Goal: Task Accomplishment & Management: Use online tool/utility

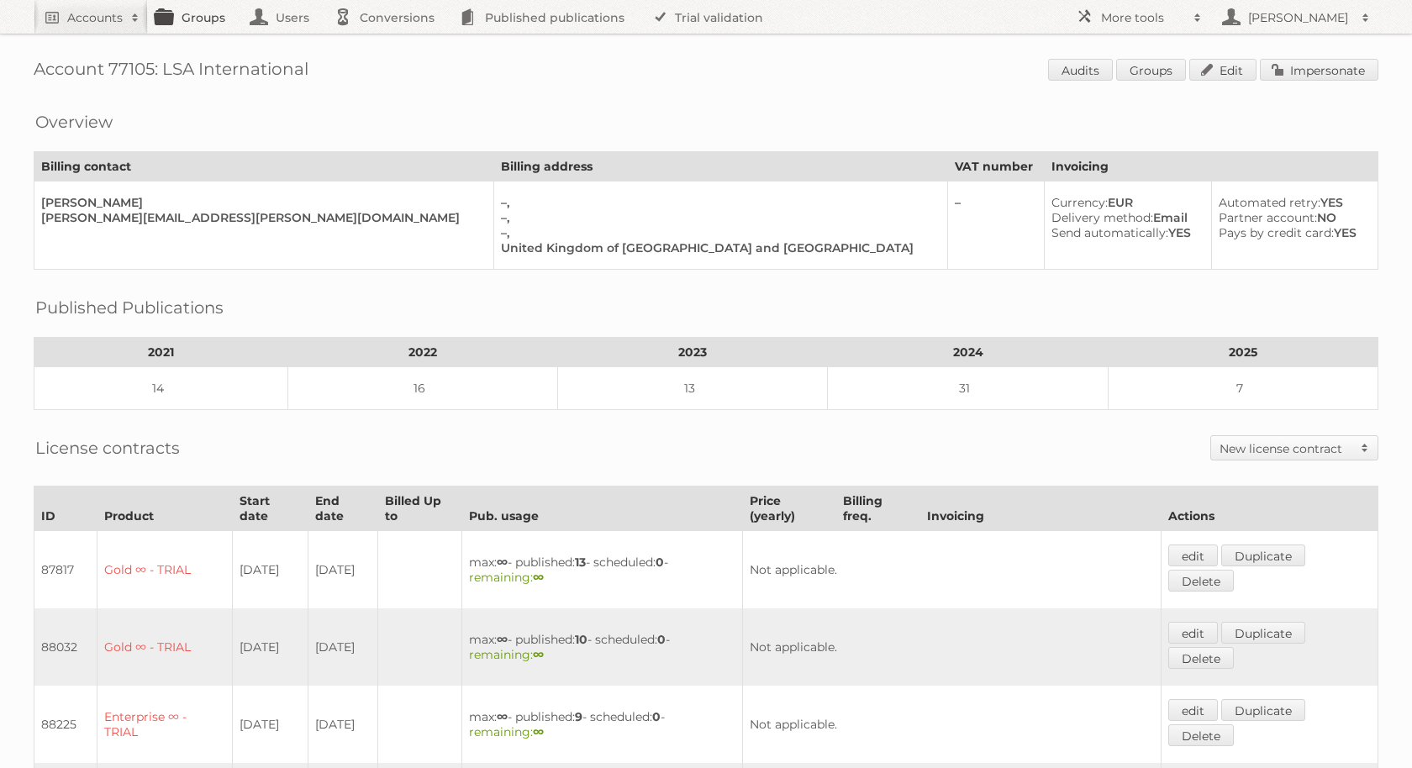
click at [186, 12] on link "Groups" at bounding box center [195, 17] width 94 height 34
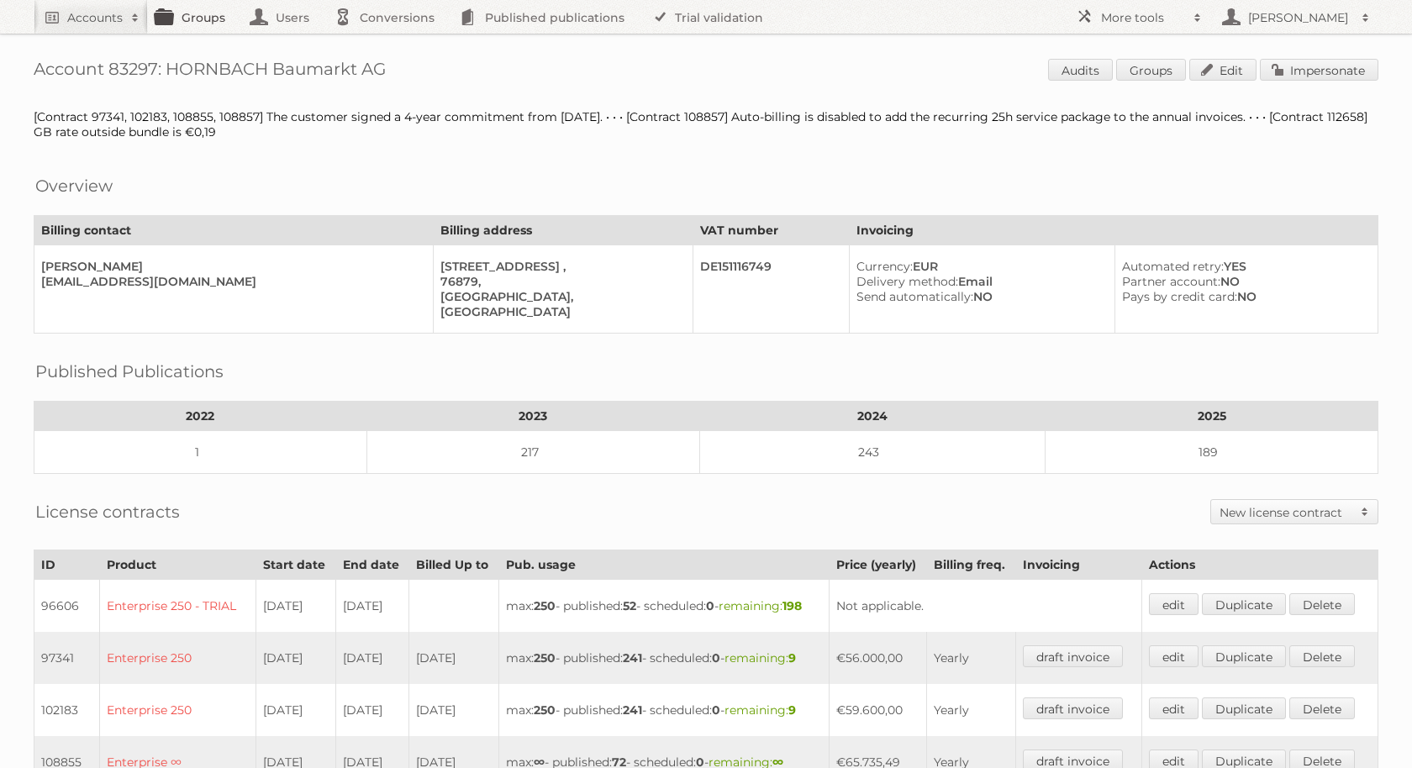
click at [222, 23] on link "Groups" at bounding box center [195, 17] width 94 height 34
click at [1317, 67] on link "Impersonate" at bounding box center [1318, 70] width 118 height 22
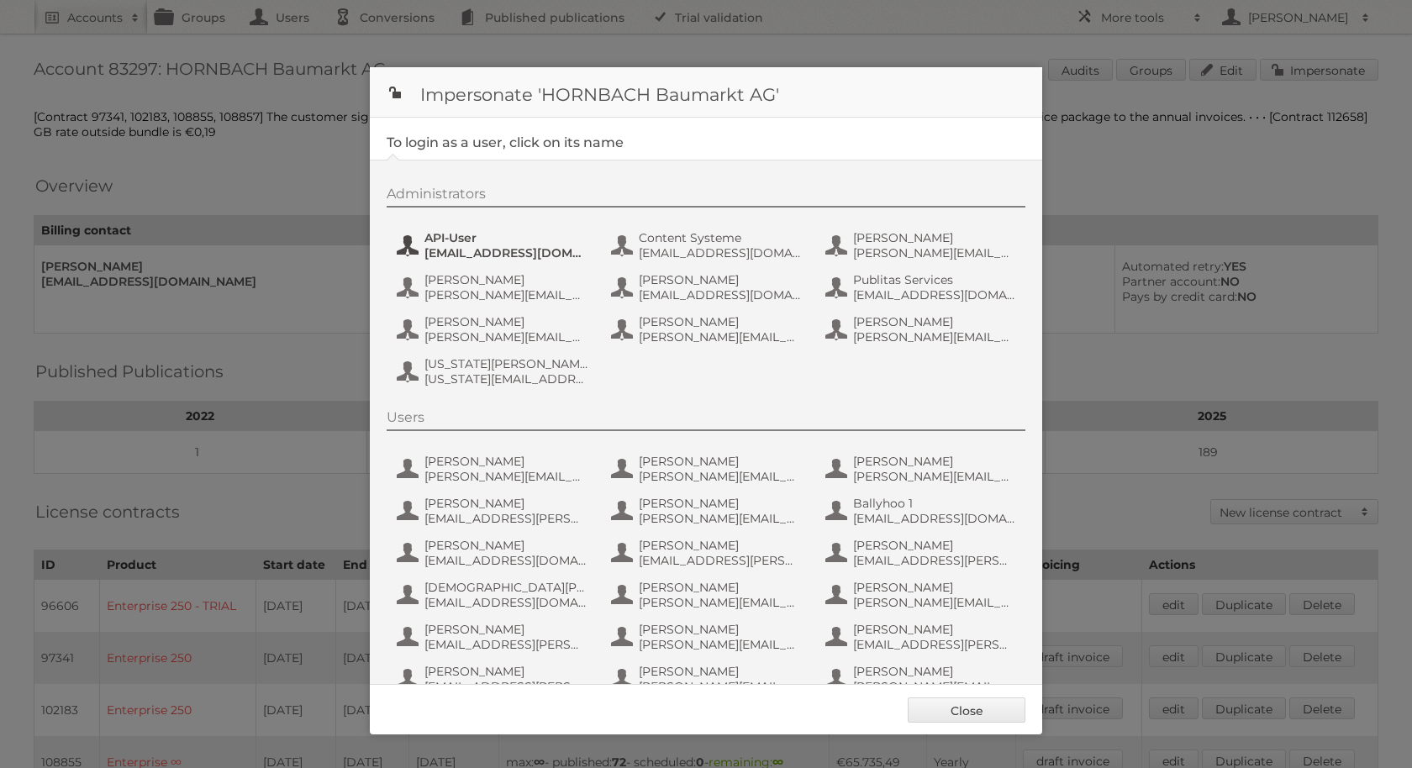
click at [475, 234] on span "API-User" at bounding box center [505, 237] width 163 height 15
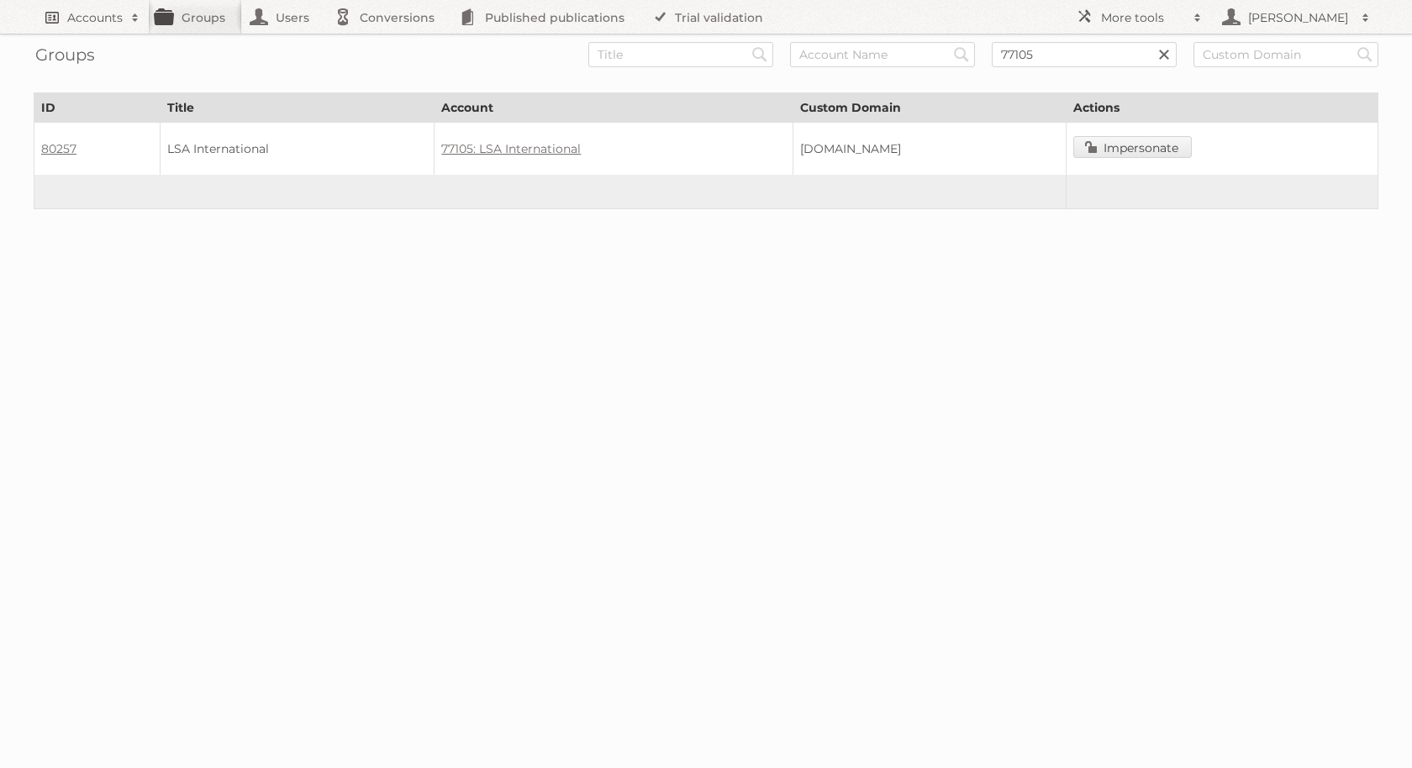
click at [99, 23] on h2 "Accounts" at bounding box center [94, 17] width 55 height 17
